Goal: Use online tool/utility: Use online tool/utility

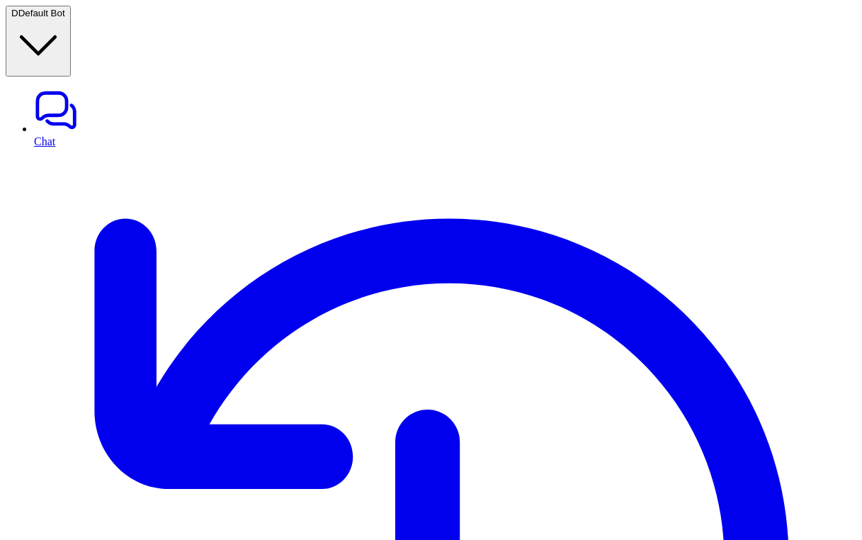
copy div "**********"
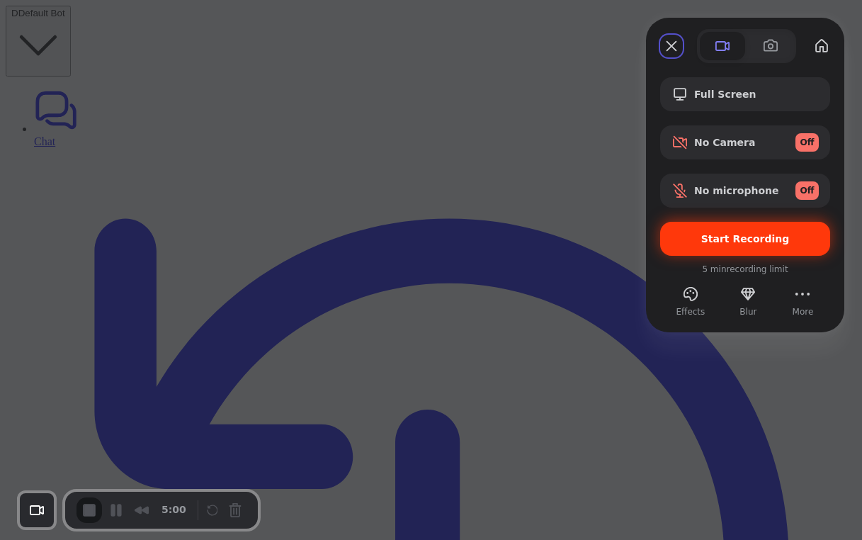
click at [724, 239] on span "Start Recording" at bounding box center [745, 238] width 89 height 11
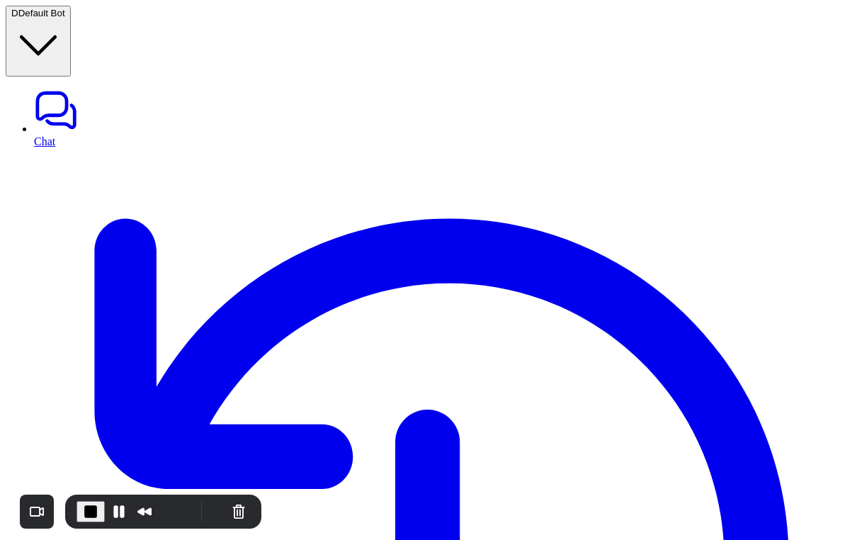
copy p "**********"
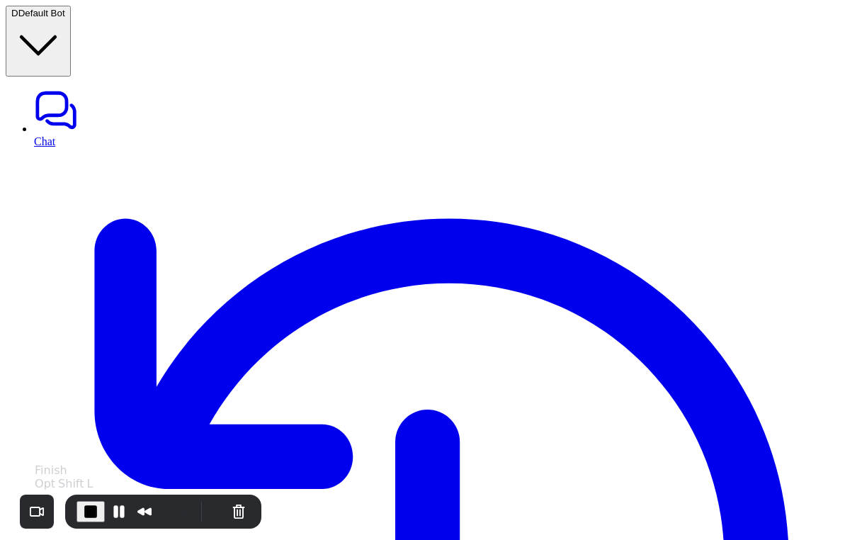
click at [91, 509] on span "End Recording" at bounding box center [90, 511] width 17 height 17
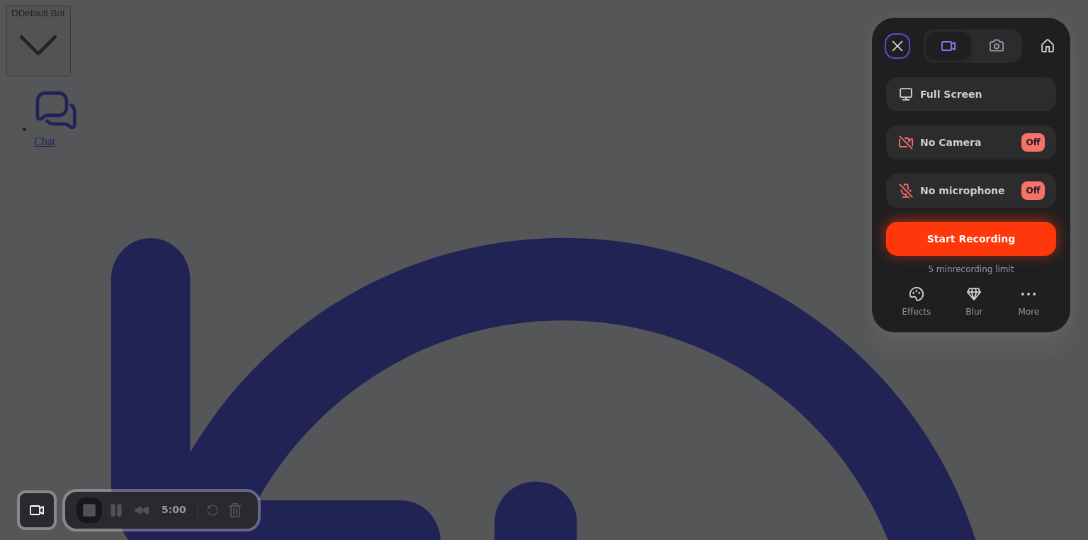
click at [934, 228] on div "Start Recording" at bounding box center [971, 239] width 170 height 34
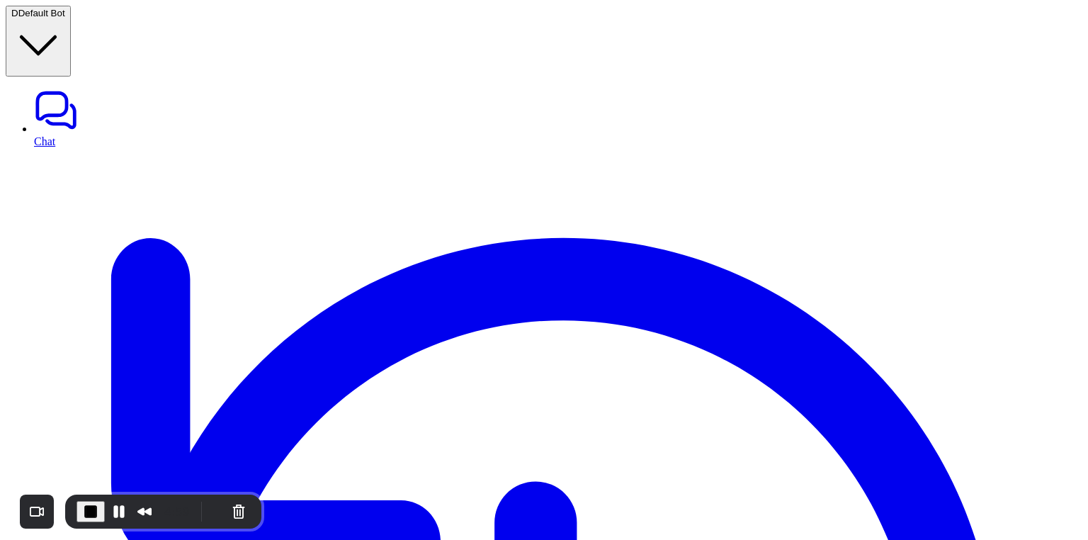
click at [234, 514] on button "Cancel Recording" at bounding box center [238, 511] width 23 height 23
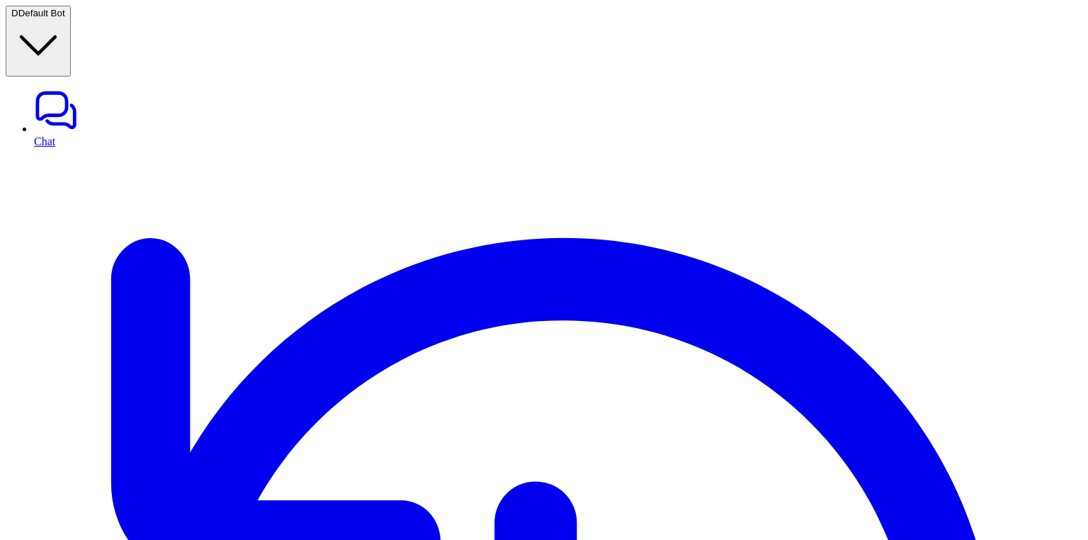
scroll to position [0, 0]
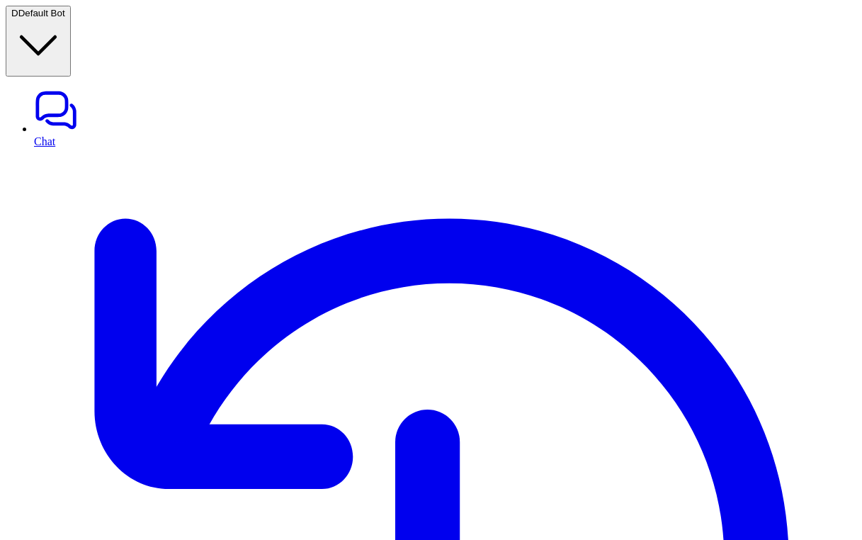
scroll to position [280, 0]
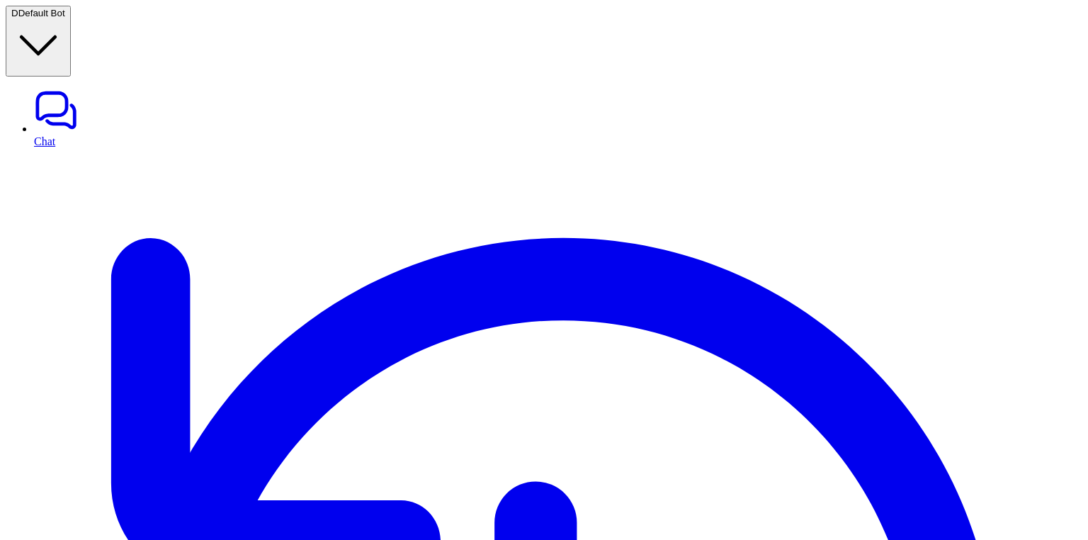
scroll to position [419, 0]
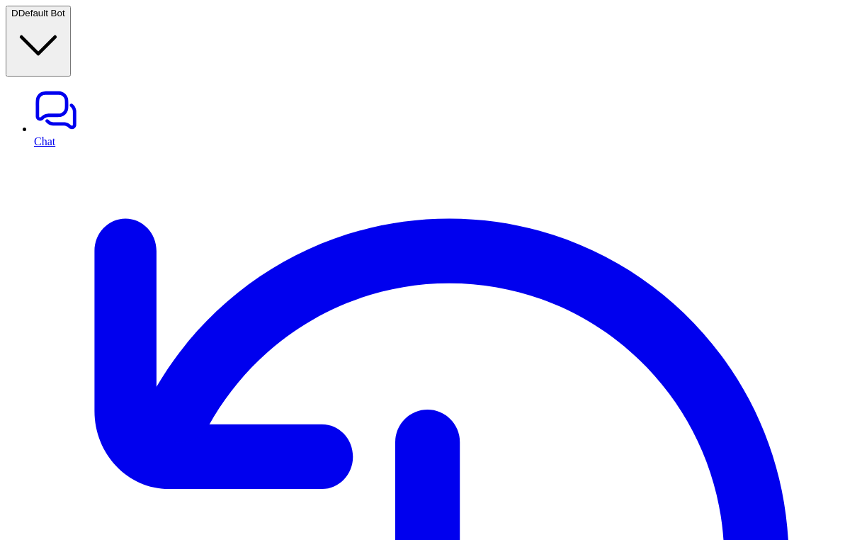
scroll to position [274, 0]
drag, startPoint x: 664, startPoint y: 341, endPoint x: 494, endPoint y: 334, distance: 170.1
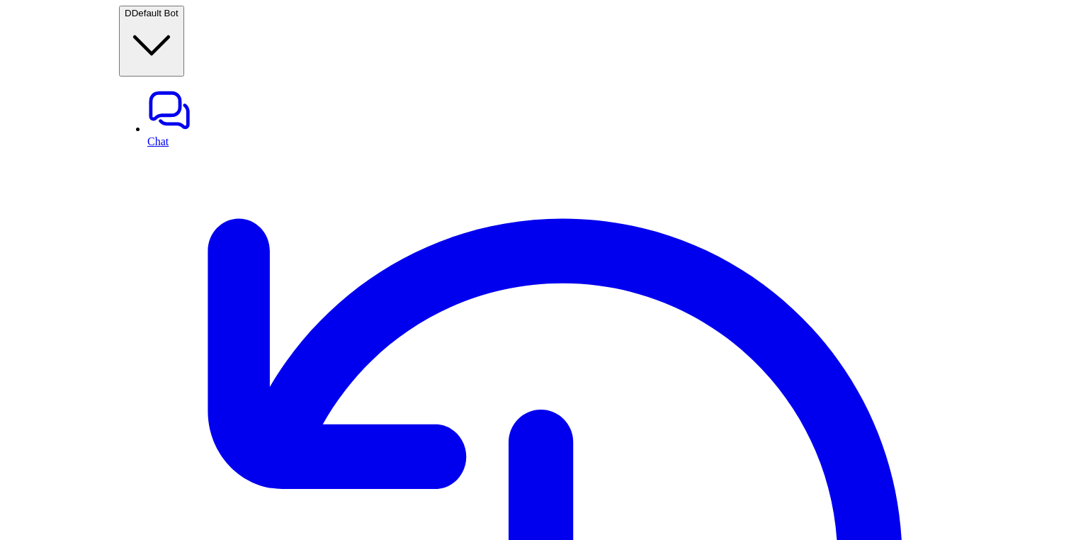
scroll to position [0, 0]
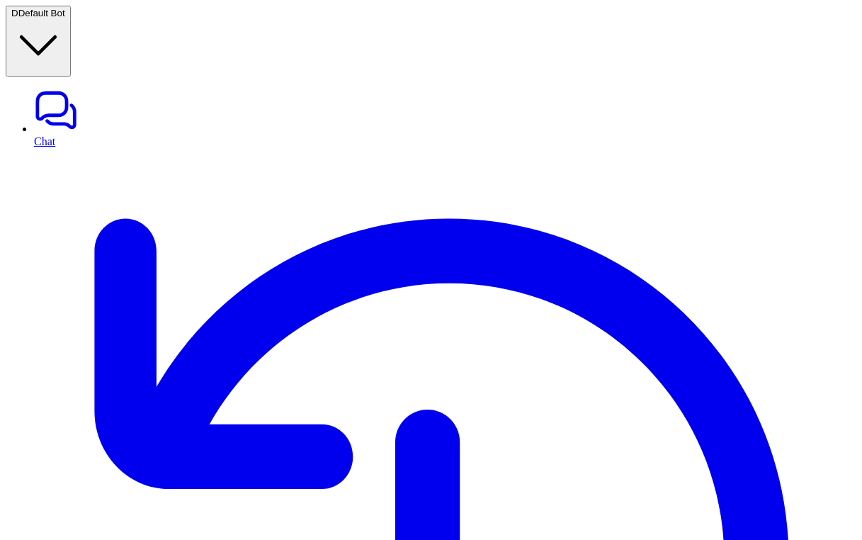
scroll to position [284, 0]
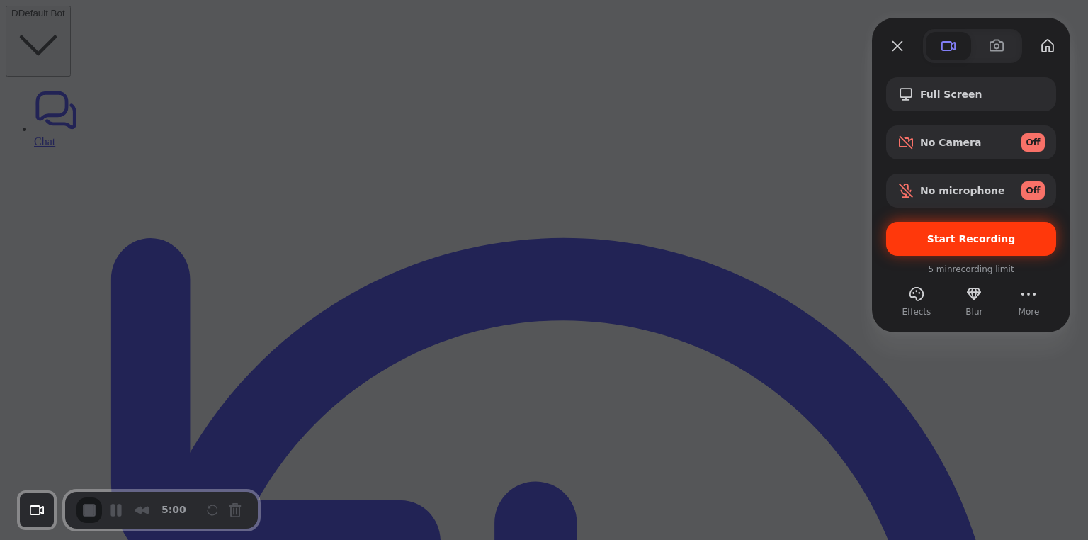
click at [861, 242] on span "Start Recording" at bounding box center [970, 238] width 147 height 11
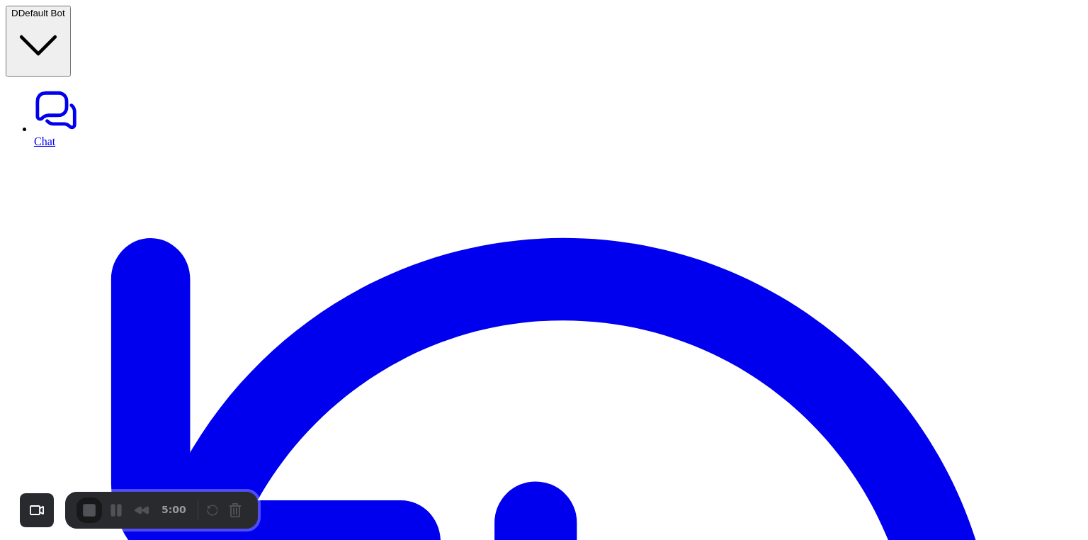
click at [236, 507] on button "Cancel Recording" at bounding box center [238, 511] width 23 height 23
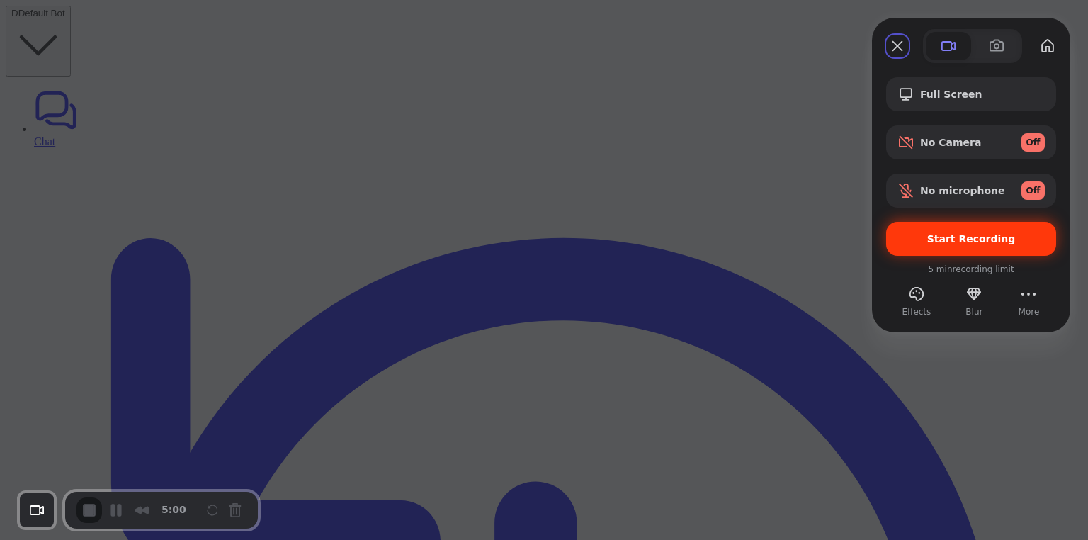
click at [861, 229] on div "Start Recording" at bounding box center [971, 239] width 170 height 34
click at [972, 244] on span "Start Recording" at bounding box center [971, 238] width 89 height 11
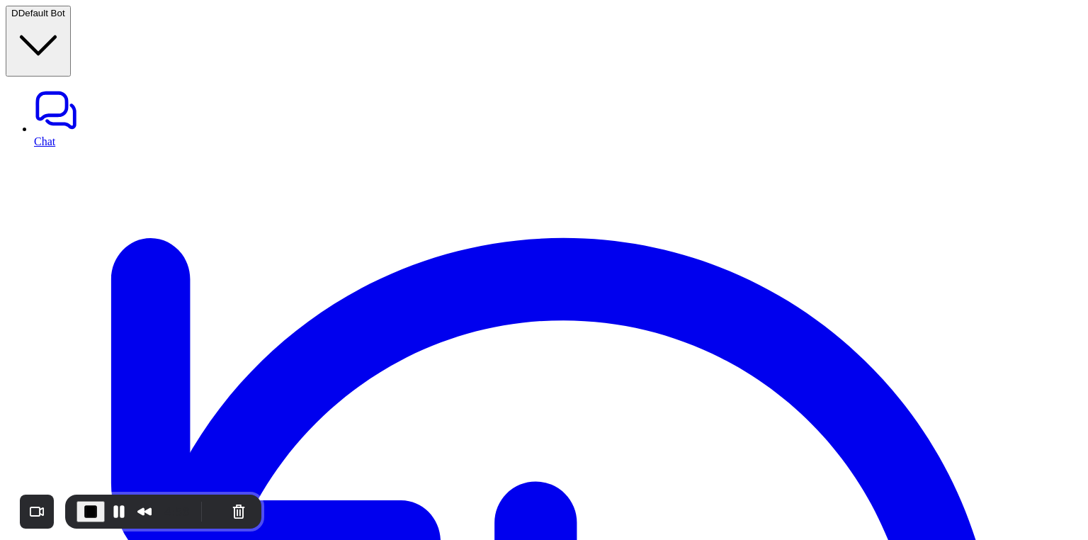
click at [114, 508] on button "Pause Recording" at bounding box center [119, 511] width 23 height 23
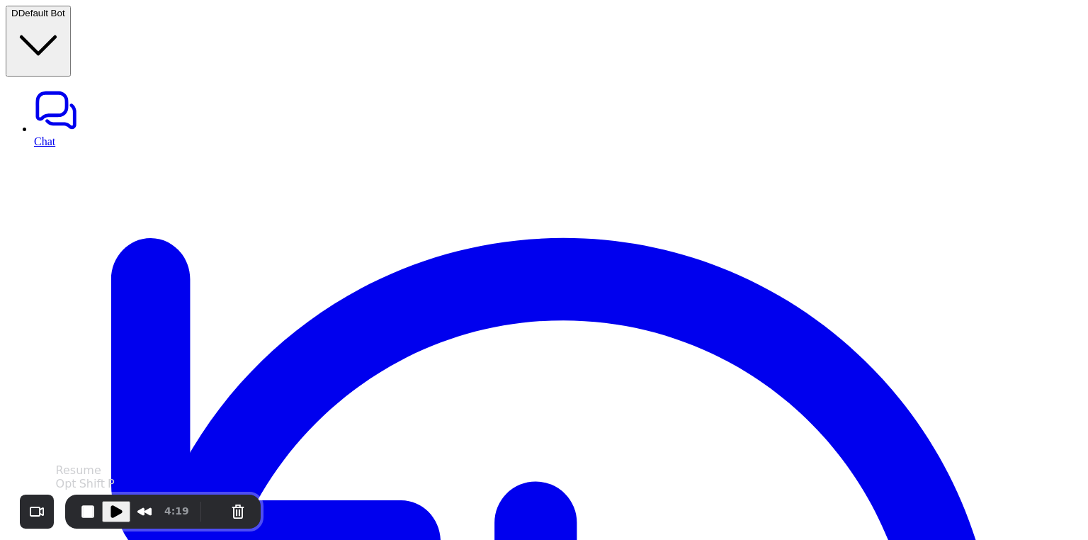
click at [115, 511] on span "Play Recording" at bounding box center [116, 511] width 17 height 17
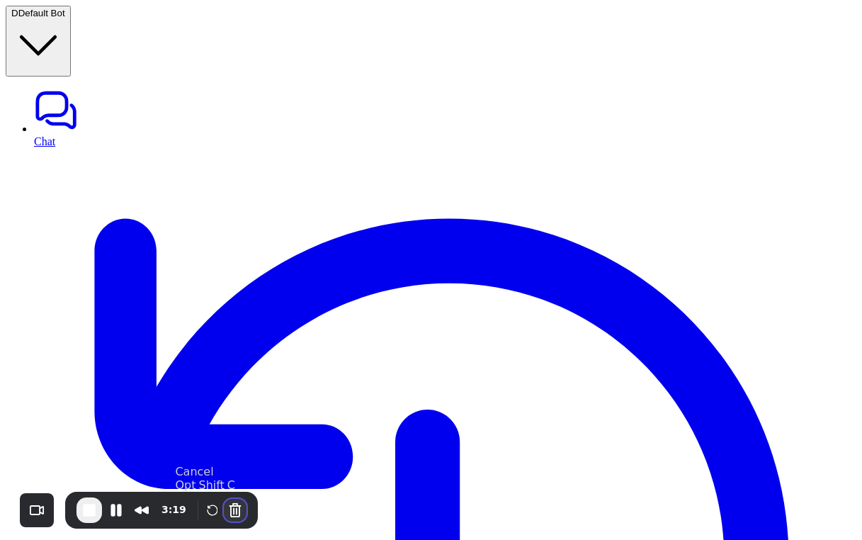
click at [234, 509] on button "Cancel Recording" at bounding box center [235, 510] width 23 height 23
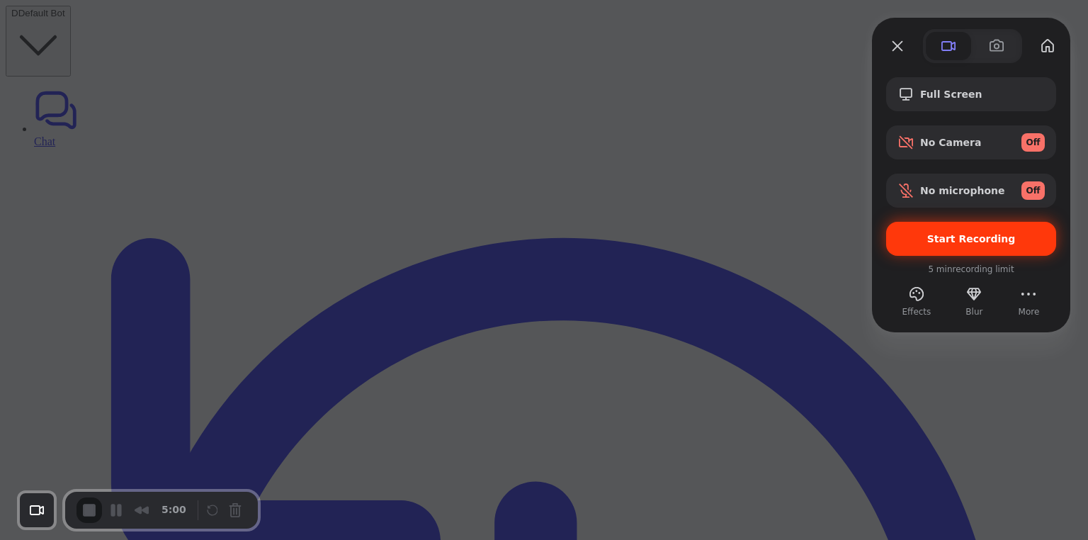
click at [929, 235] on span "Start Recording" at bounding box center [970, 238] width 147 height 11
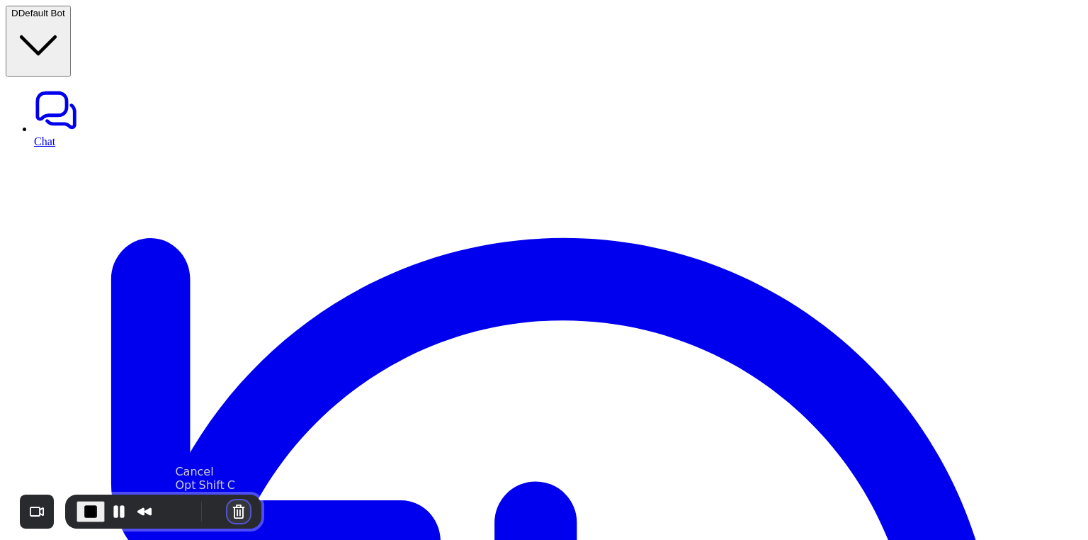
click at [242, 504] on button "Cancel Recording" at bounding box center [238, 511] width 23 height 23
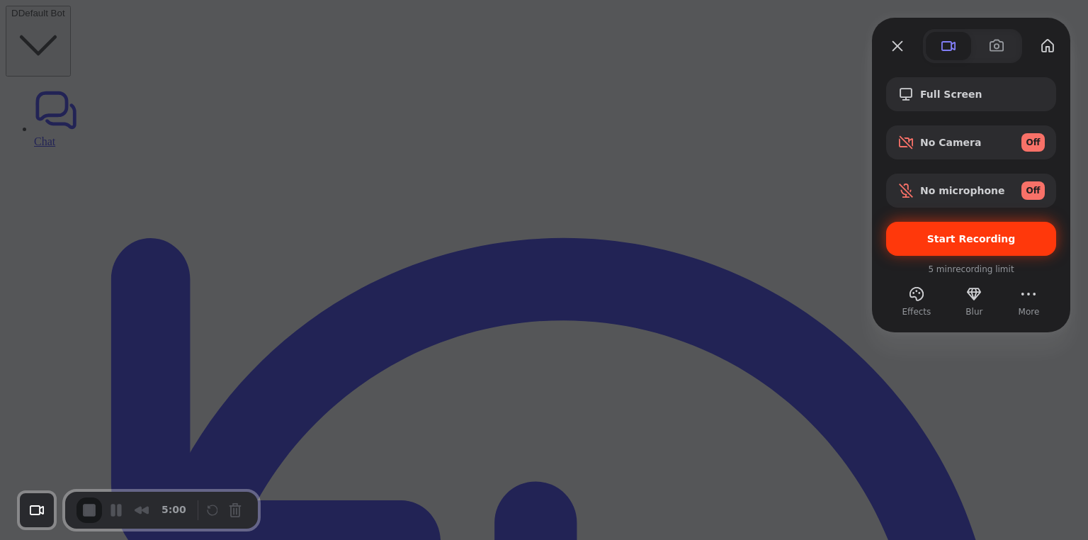
click at [953, 240] on span "Start Recording" at bounding box center [971, 238] width 89 height 11
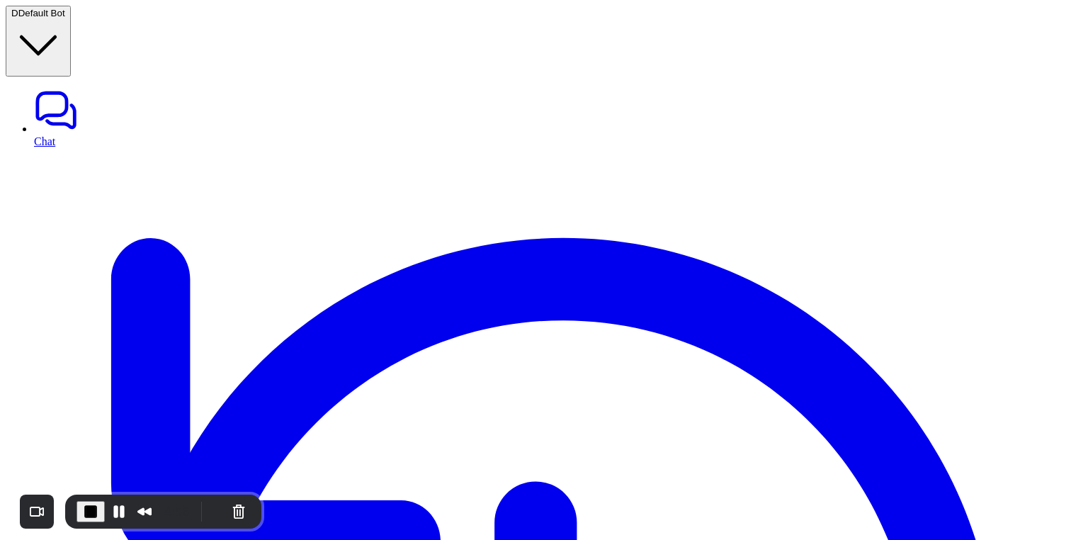
drag, startPoint x: 928, startPoint y: 339, endPoint x: 892, endPoint y: 326, distance: 38.3
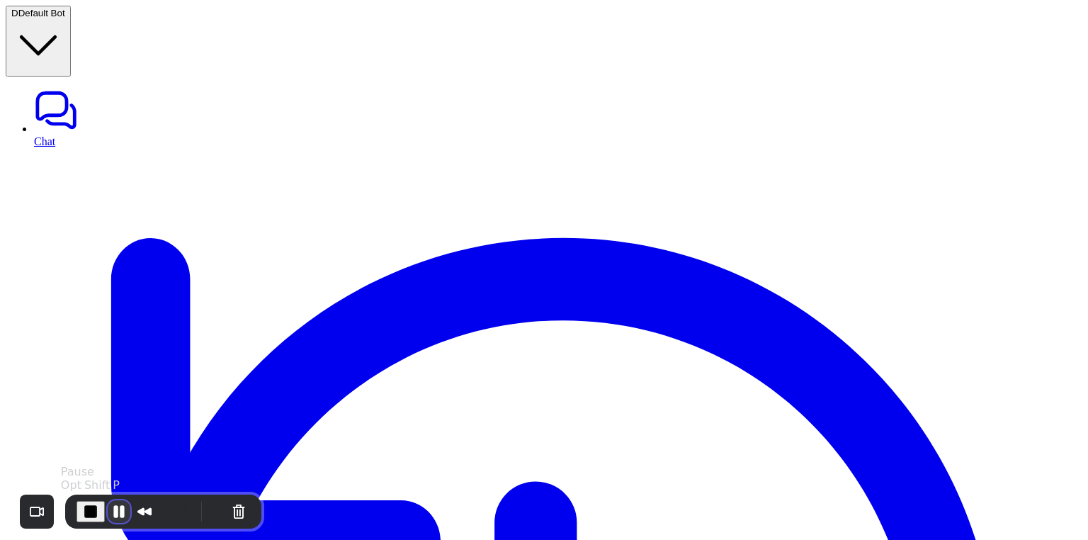
click at [113, 505] on button "Pause Recording" at bounding box center [119, 511] width 23 height 23
click at [116, 509] on span "Play Recording" at bounding box center [116, 511] width 17 height 17
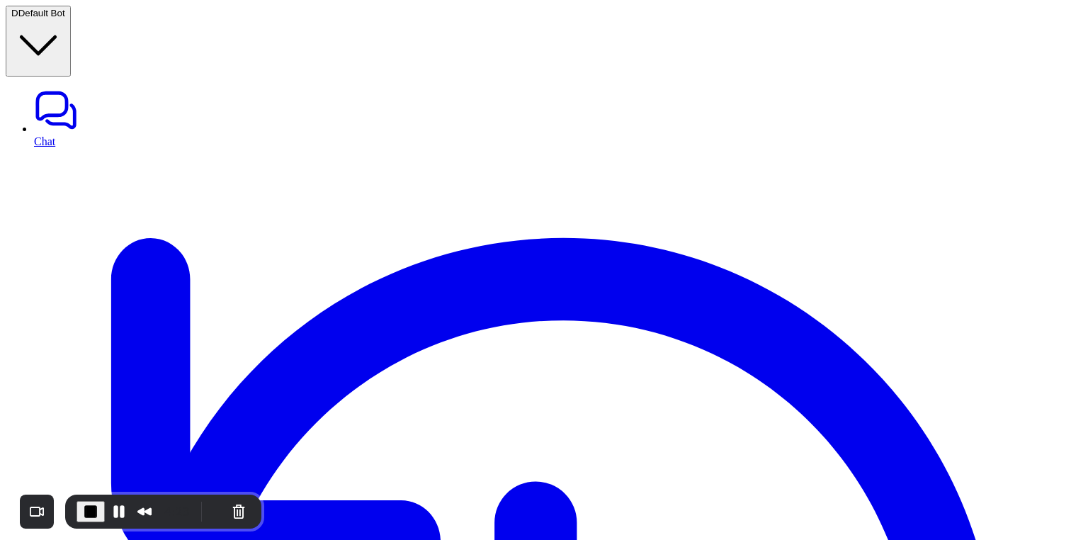
type textarea "**********"
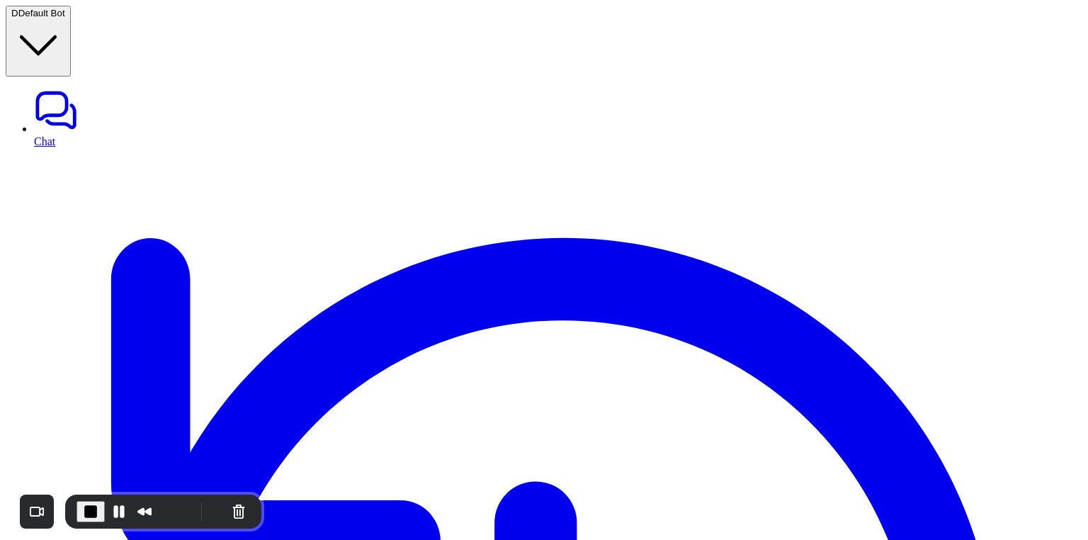
scroll to position [280, 0]
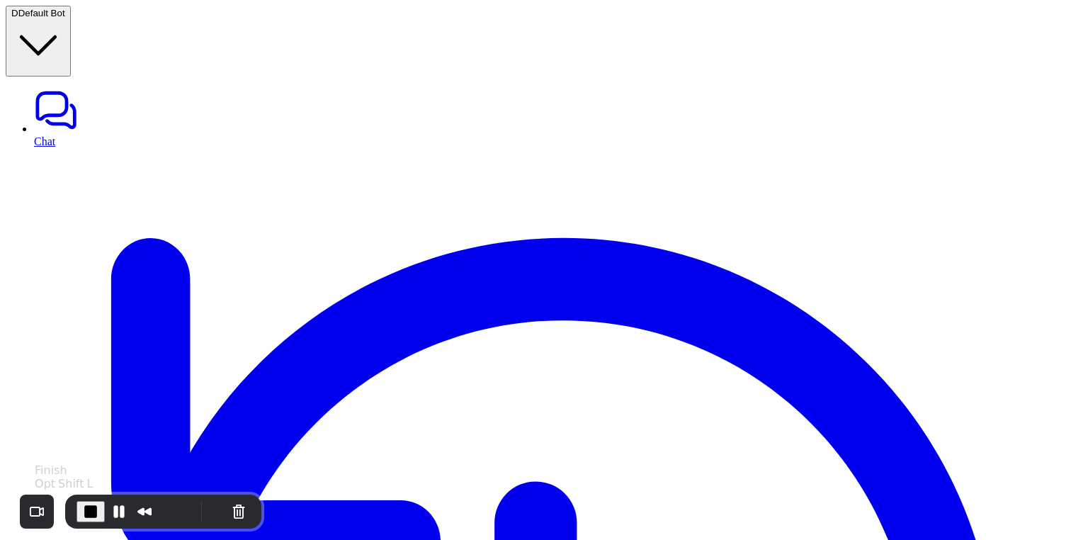
click at [91, 511] on span "End Recording" at bounding box center [90, 511] width 17 height 17
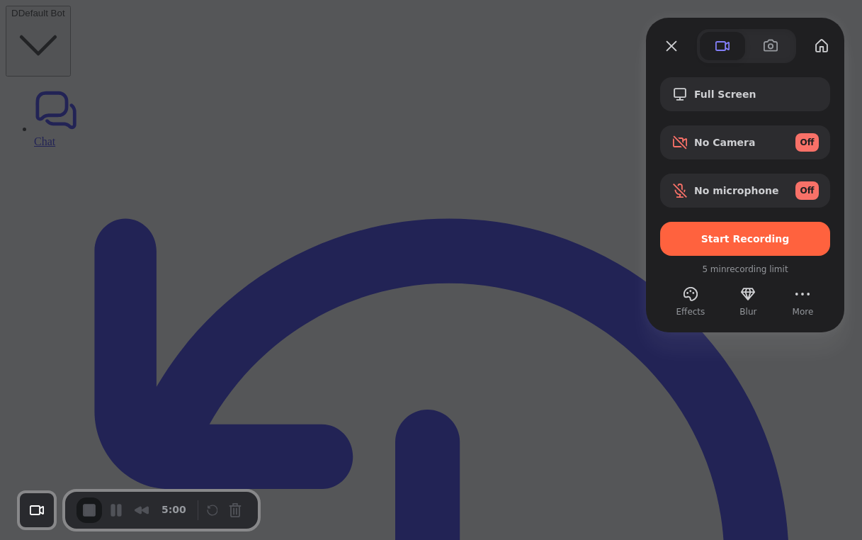
click at [547, 135] on div at bounding box center [431, 270] width 862 height 540
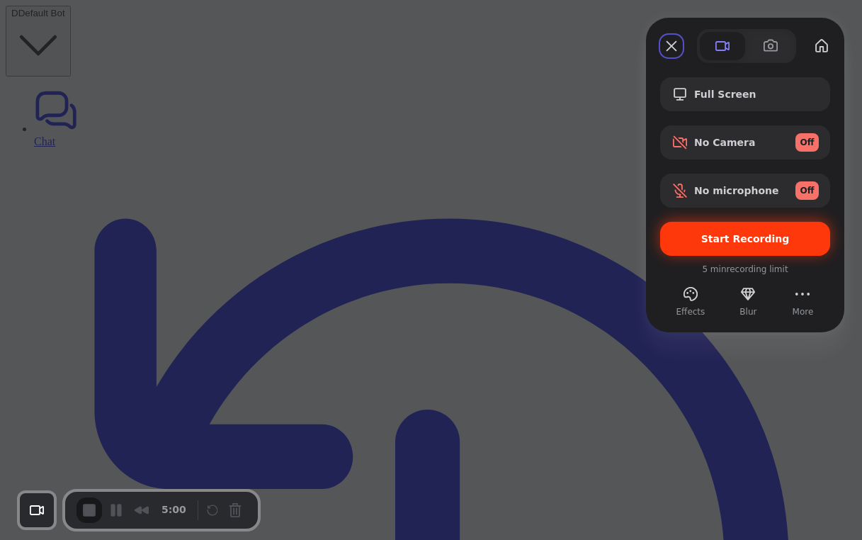
click at [753, 232] on div "Start Recording" at bounding box center [745, 239] width 170 height 34
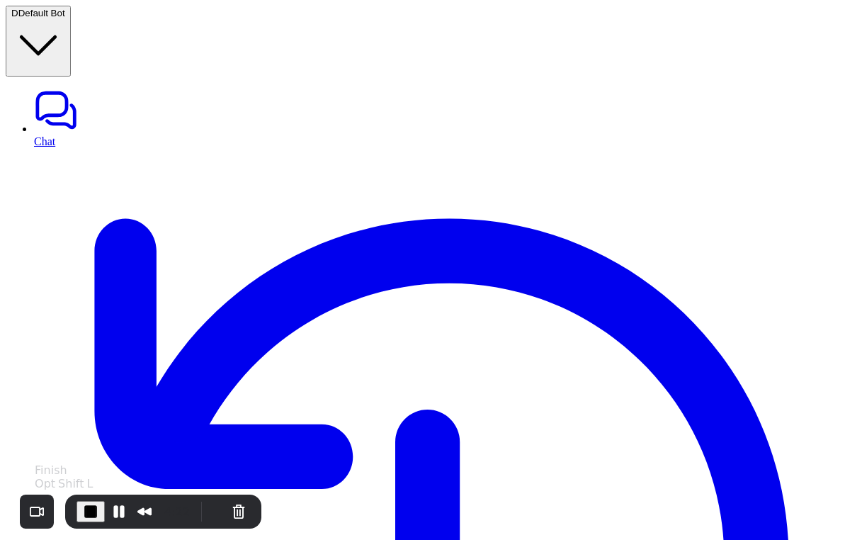
click at [91, 506] on span "End Recording" at bounding box center [90, 511] width 17 height 17
